Goal: Task Accomplishment & Management: Complete application form

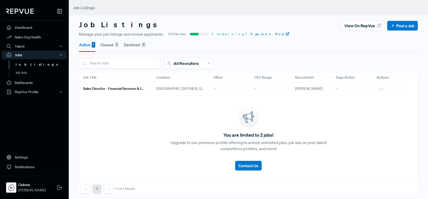
click at [111, 45] on button "Closed 3" at bounding box center [109, 45] width 18 height 14
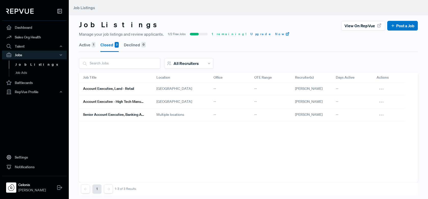
click at [85, 45] on button "Active 1" at bounding box center [87, 45] width 16 height 14
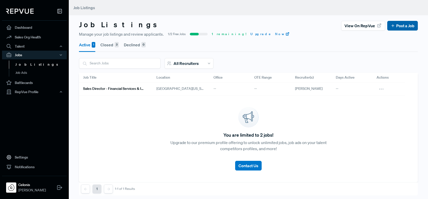
click at [402, 26] on link "Post a Job" at bounding box center [403, 26] width 24 height 6
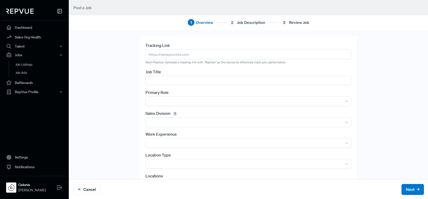
click at [191, 78] on input "text" at bounding box center [248, 80] width 206 height 9
type input "Business Development Representative"
click at [158, 53] on input "text" at bounding box center [248, 53] width 206 height 9
paste input "[URL][DOMAIN_NAME]"
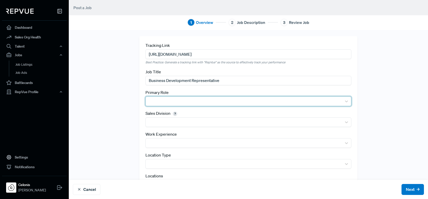
type input "[URL][DOMAIN_NAME]"
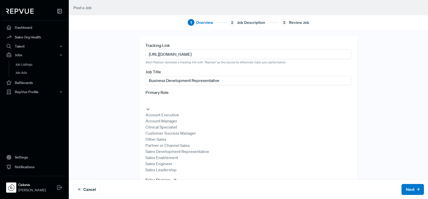
click at [158, 98] on div at bounding box center [248, 101] width 201 height 7
click at [168, 155] on div "Sales Development Representative" at bounding box center [248, 152] width 206 height 6
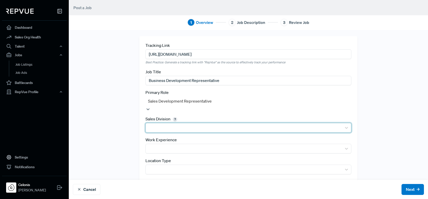
click at [171, 124] on div at bounding box center [243, 127] width 191 height 7
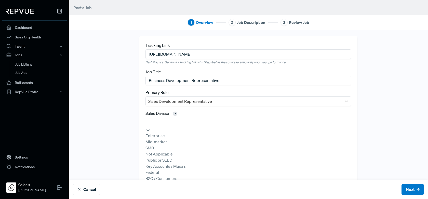
scroll to position [15, 0]
click at [172, 120] on div at bounding box center [248, 121] width 201 height 7
click at [175, 139] on div "Enterprise" at bounding box center [248, 136] width 206 height 6
click at [180, 142] on div at bounding box center [248, 142] width 201 height 7
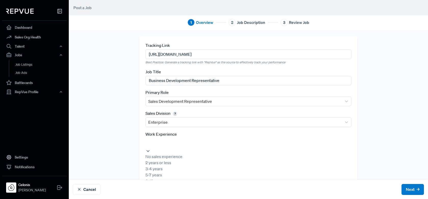
click at [178, 156] on div "No sales experience" at bounding box center [248, 157] width 206 height 6
click at [179, 162] on div at bounding box center [248, 163] width 201 height 7
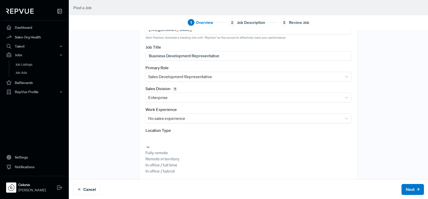
scroll to position [25, 0]
drag, startPoint x: 182, startPoint y: 173, endPoint x: 182, endPoint y: 183, distance: 9.9
click at [182, 174] on div "Fully remote Remote in territory In office / full time In office / hybrid" at bounding box center [248, 162] width 206 height 24
click at [182, 174] on div "In office / hybrid" at bounding box center [248, 171] width 206 height 6
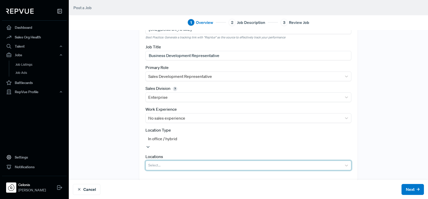
click at [192, 162] on div at bounding box center [243, 165] width 191 height 7
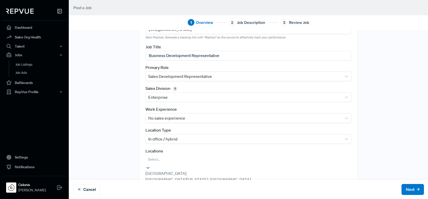
click at [188, 181] on div "[GEOGRAPHIC_DATA][US_STATE], [GEOGRAPHIC_DATA]" at bounding box center [248, 180] width 206 height 6
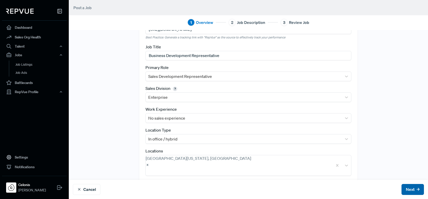
click at [410, 187] on button "Next" at bounding box center [413, 189] width 22 height 11
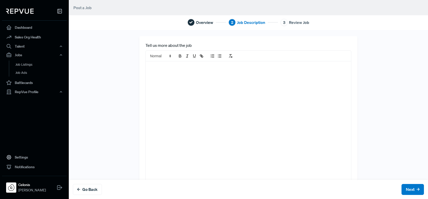
click at [222, 70] on div at bounding box center [248, 124] width 205 height 126
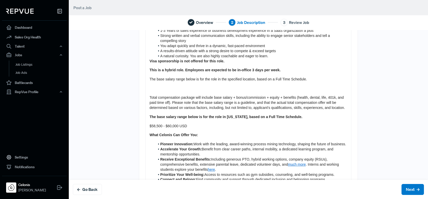
scroll to position [303, 0]
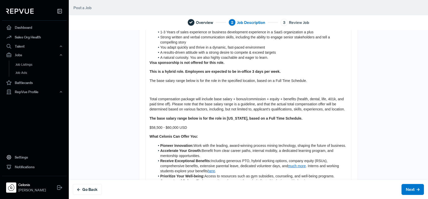
click at [158, 91] on p at bounding box center [249, 90] width 198 height 5
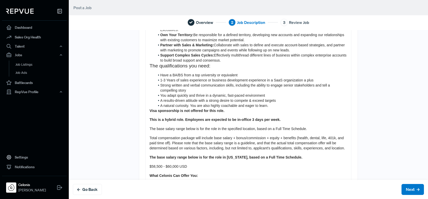
scroll to position [252, 0]
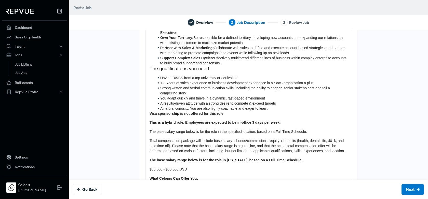
click at [151, 68] on span "The qualifications you need:" at bounding box center [180, 68] width 61 height 5
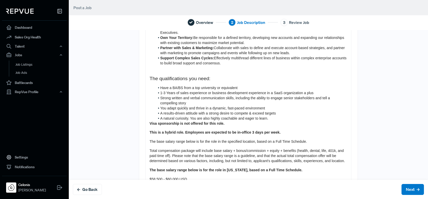
click at [168, 78] on span "The qualifications you need:" at bounding box center [180, 78] width 61 height 5
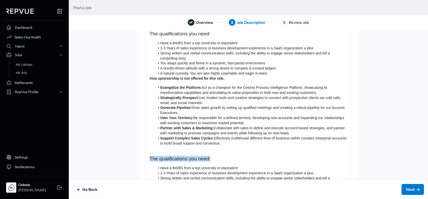
scroll to position [97, 0]
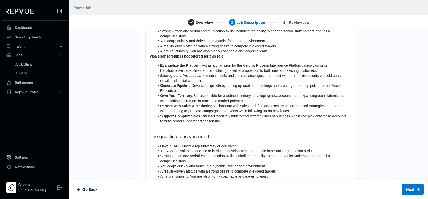
scroll to position [213, 0]
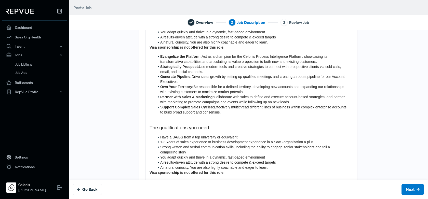
click at [150, 48] on strong "Visa sponsorship is not offered for this role." at bounding box center [187, 47] width 75 height 4
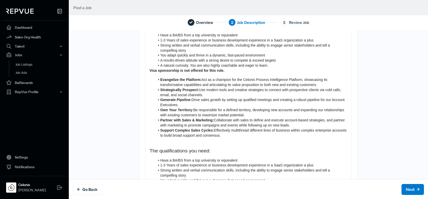
scroll to position [178, 0]
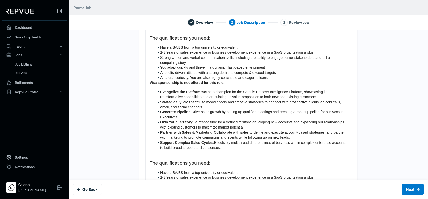
click at [176, 84] on strong "Visa sponsorship is not offered for this role." at bounding box center [187, 83] width 75 height 4
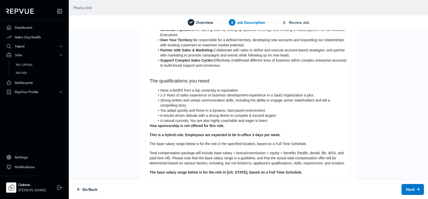
scroll to position [260, 0]
click at [170, 126] on strong "Visa sponsorship is not offered for this role." at bounding box center [187, 125] width 75 height 4
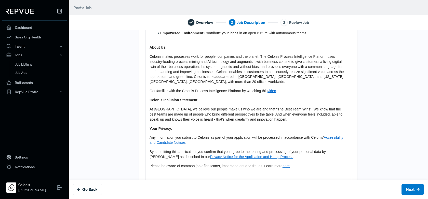
scroll to position [473, 0]
click at [413, 188] on button "Next" at bounding box center [413, 189] width 22 height 11
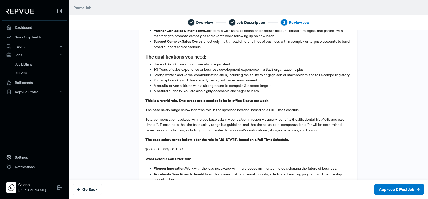
scroll to position [375, 0]
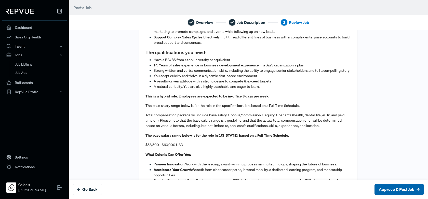
click at [397, 187] on button "Approve & Post Job" at bounding box center [399, 189] width 49 height 11
